Goal: Task Accomplishment & Management: Manage account settings

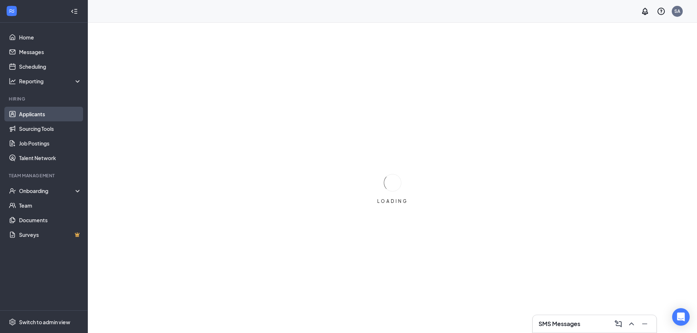
click at [46, 114] on link "Applicants" at bounding box center [50, 114] width 63 height 15
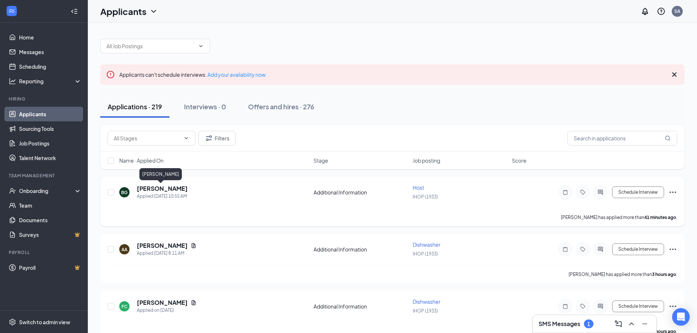
click at [167, 191] on h5 "[PERSON_NAME]" at bounding box center [162, 189] width 51 height 8
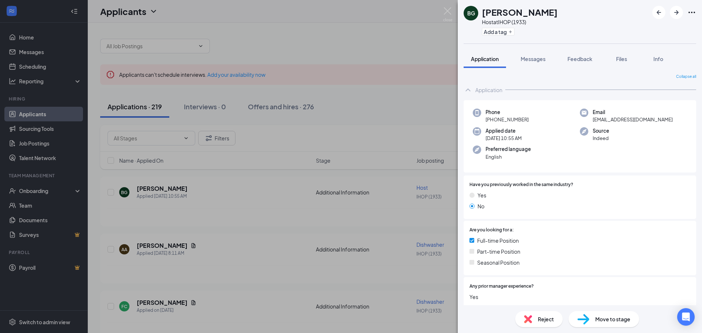
click at [238, 243] on div "BG [PERSON_NAME] Host at IHOP (1933) Add a tag Application Messages Feedback Fi…" at bounding box center [351, 166] width 702 height 333
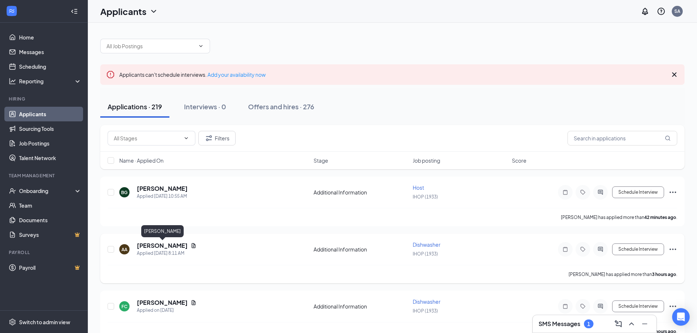
click at [184, 244] on h5 "[PERSON_NAME]" at bounding box center [162, 246] width 51 height 8
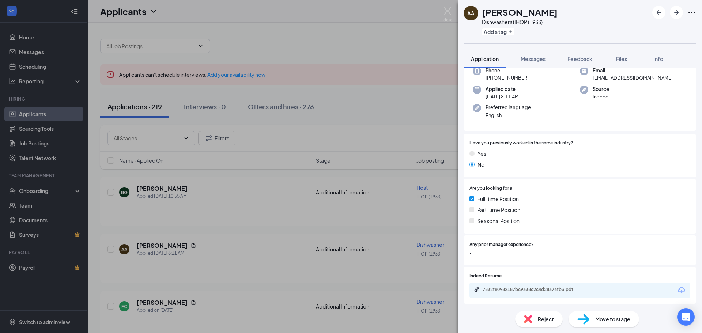
scroll to position [102, 0]
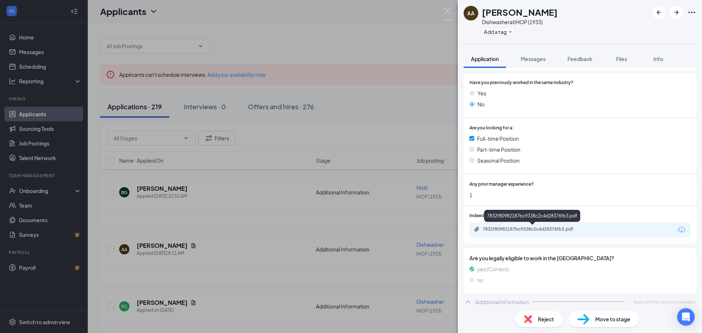
click at [530, 232] on div "7832f80982187bc9338c2c4d28376fb3.pdf" at bounding box center [534, 229] width 102 height 6
click at [534, 319] on div "Reject" at bounding box center [539, 319] width 48 height 16
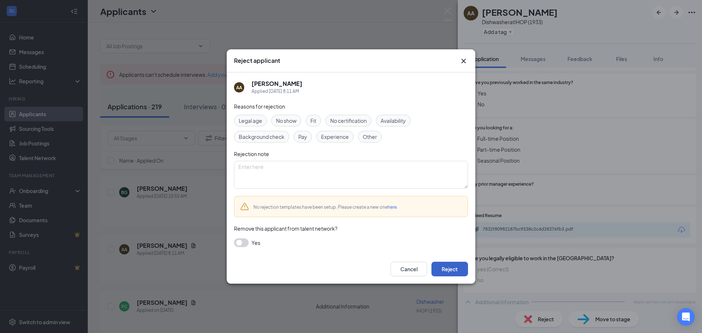
click at [446, 270] on button "Reject" at bounding box center [450, 269] width 37 height 15
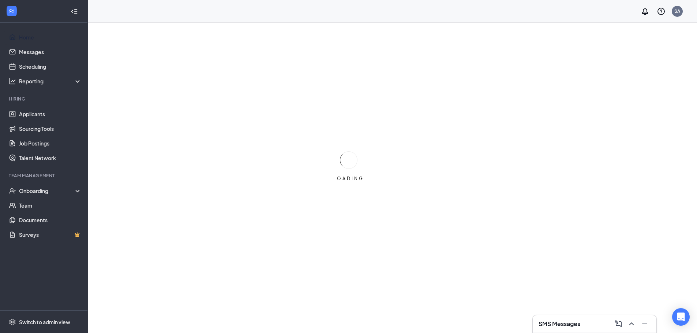
drag, startPoint x: 33, startPoint y: 35, endPoint x: 105, endPoint y: 41, distance: 71.6
click at [33, 35] on link "Home" at bounding box center [50, 37] width 63 height 15
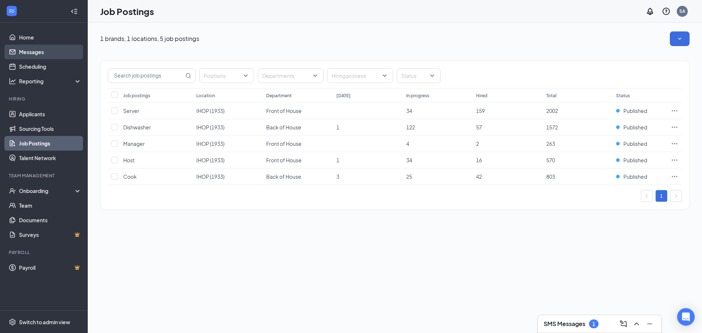
click at [36, 52] on link "Messages" at bounding box center [50, 52] width 63 height 15
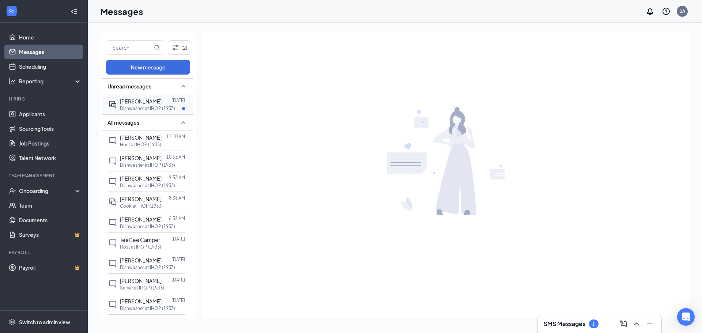
click at [136, 109] on p "Dishwasher at IHOP (1933)" at bounding box center [147, 108] width 55 height 6
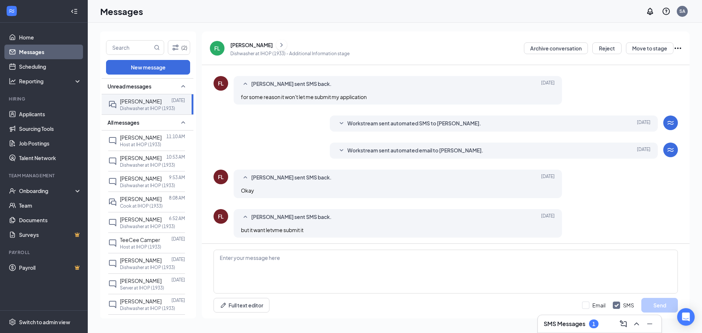
scroll to position [109, 0]
click at [221, 46] on div "FL" at bounding box center [217, 48] width 15 height 15
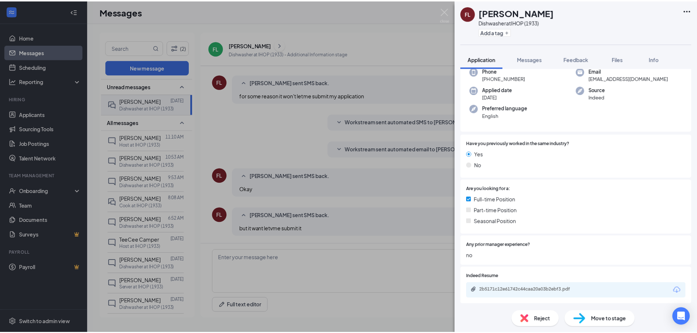
scroll to position [123, 0]
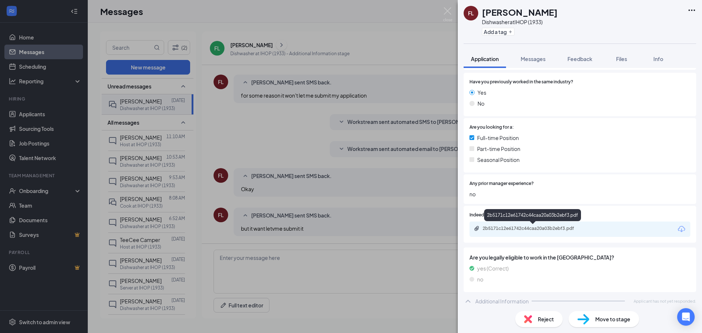
click at [510, 229] on div "2b5171c12e61742c44caa20a03b2ebf3.pdf" at bounding box center [534, 229] width 102 height 6
click at [530, 316] on img at bounding box center [528, 319] width 8 height 8
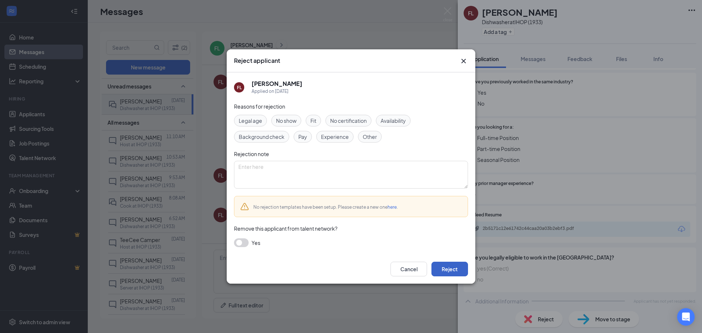
click at [447, 270] on button "Reject" at bounding box center [450, 269] width 37 height 15
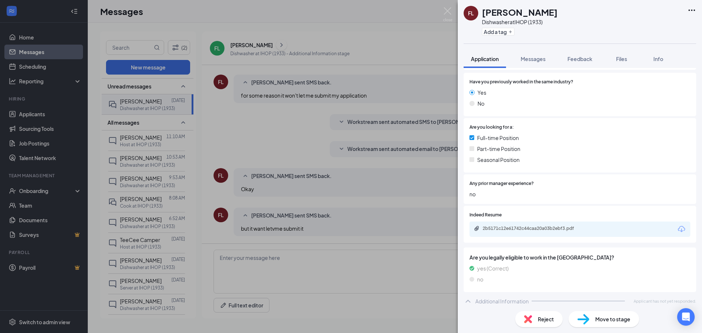
click at [260, 127] on div "FL [PERSON_NAME] Dishwasher at IHOP (1933) Add a tag Application Messages Feedb…" at bounding box center [351, 166] width 702 height 333
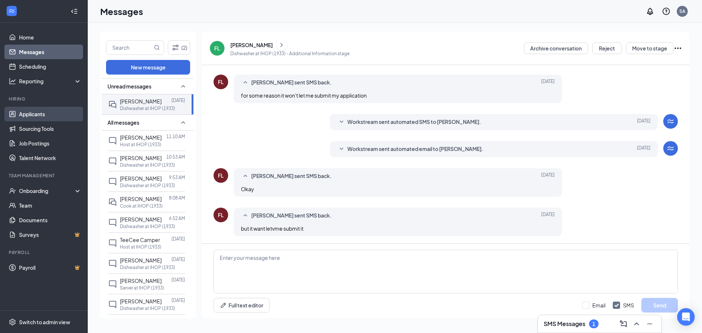
click at [36, 113] on link "Applicants" at bounding box center [50, 114] width 63 height 15
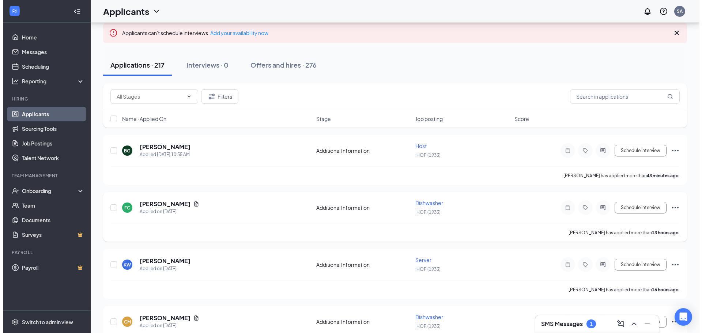
scroll to position [110, 0]
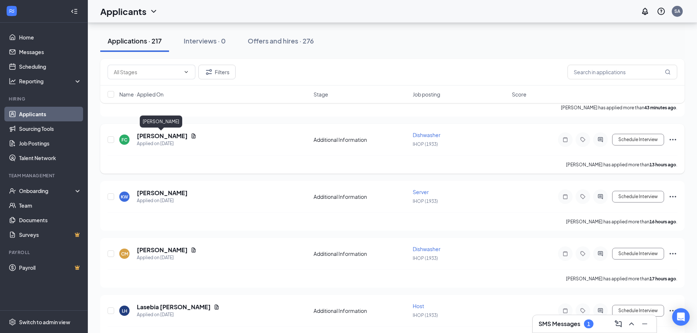
click at [164, 136] on h5 "[PERSON_NAME]" at bounding box center [162, 136] width 51 height 8
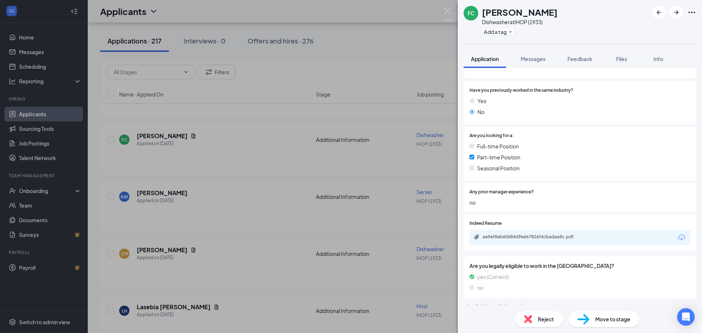
scroll to position [122, 0]
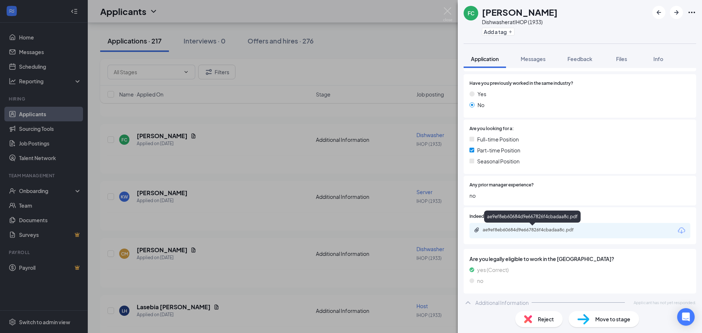
click at [529, 231] on div "ae9ef8eb60684d9e667826f4cbadaa8c.pdf" at bounding box center [534, 230] width 102 height 6
